Goal: Task Accomplishment & Management: Manage account settings

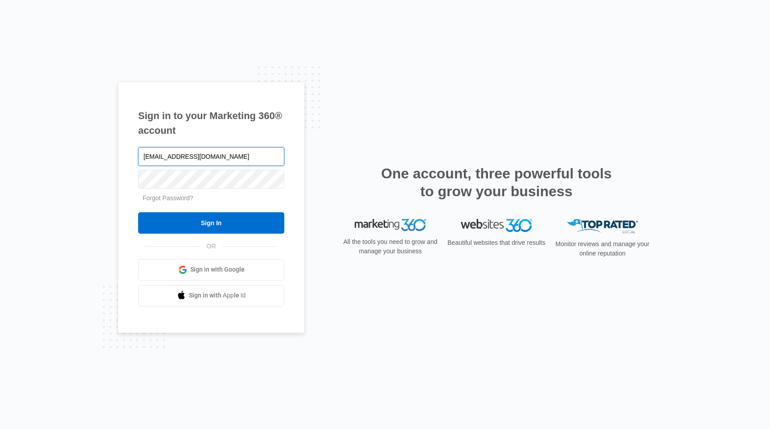
type input "[EMAIL_ADDRESS][DOMAIN_NAME]"
click at [138, 212] on input "Sign In" at bounding box center [211, 222] width 146 height 21
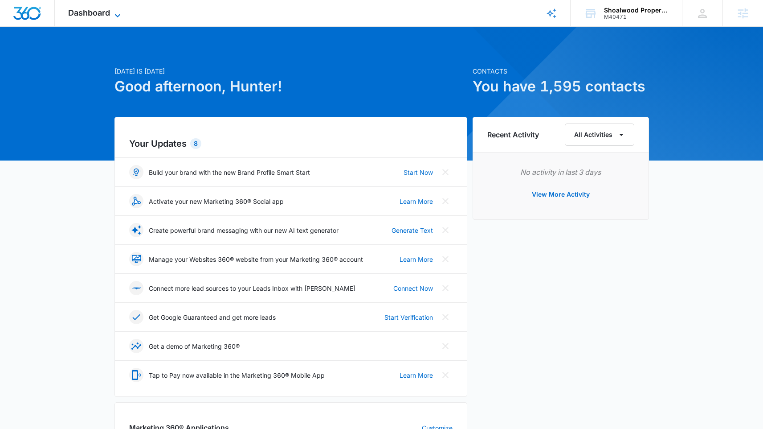
click at [83, 9] on span "Dashboard" at bounding box center [89, 12] width 42 height 9
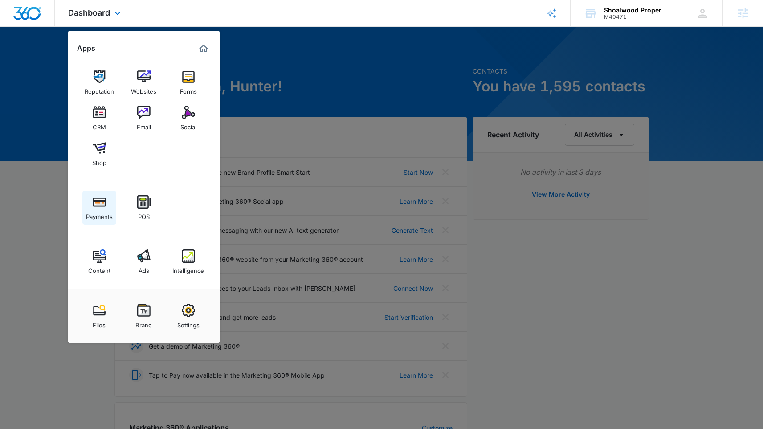
click at [91, 197] on link "Payments" at bounding box center [99, 208] width 34 height 34
